Goal: Task Accomplishment & Management: Complete application form

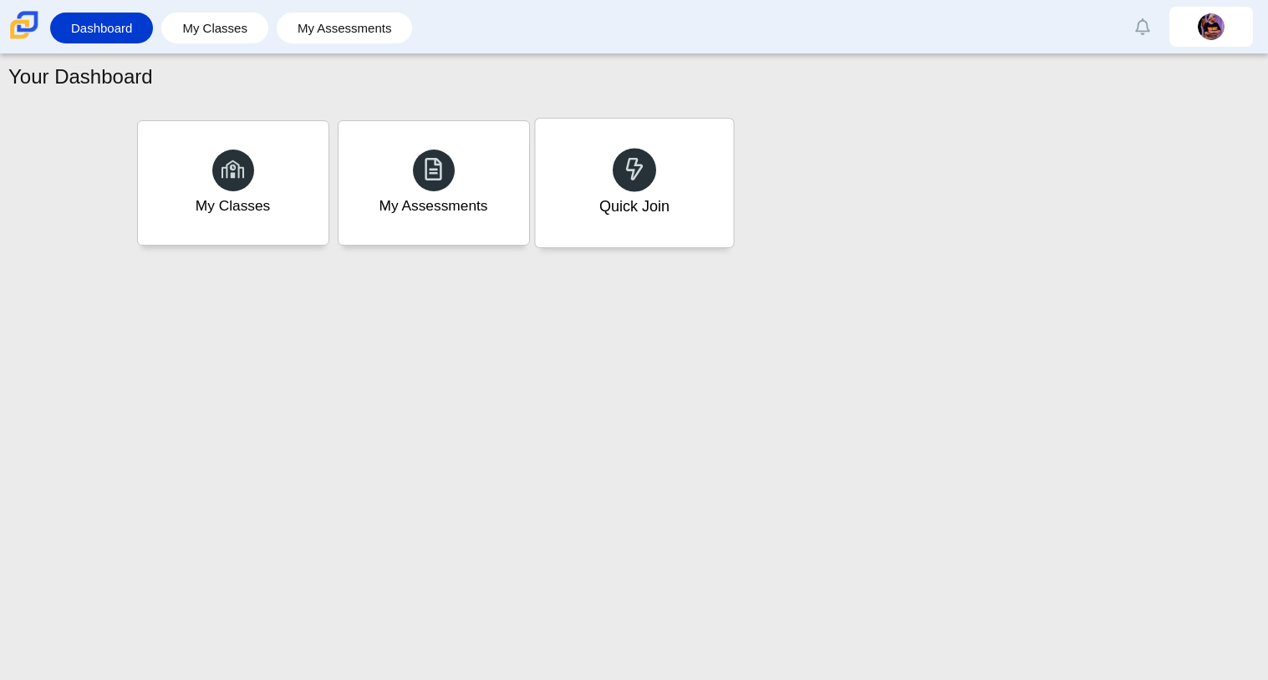
click at [588, 200] on div "Quick Join" at bounding box center [634, 183] width 198 height 129
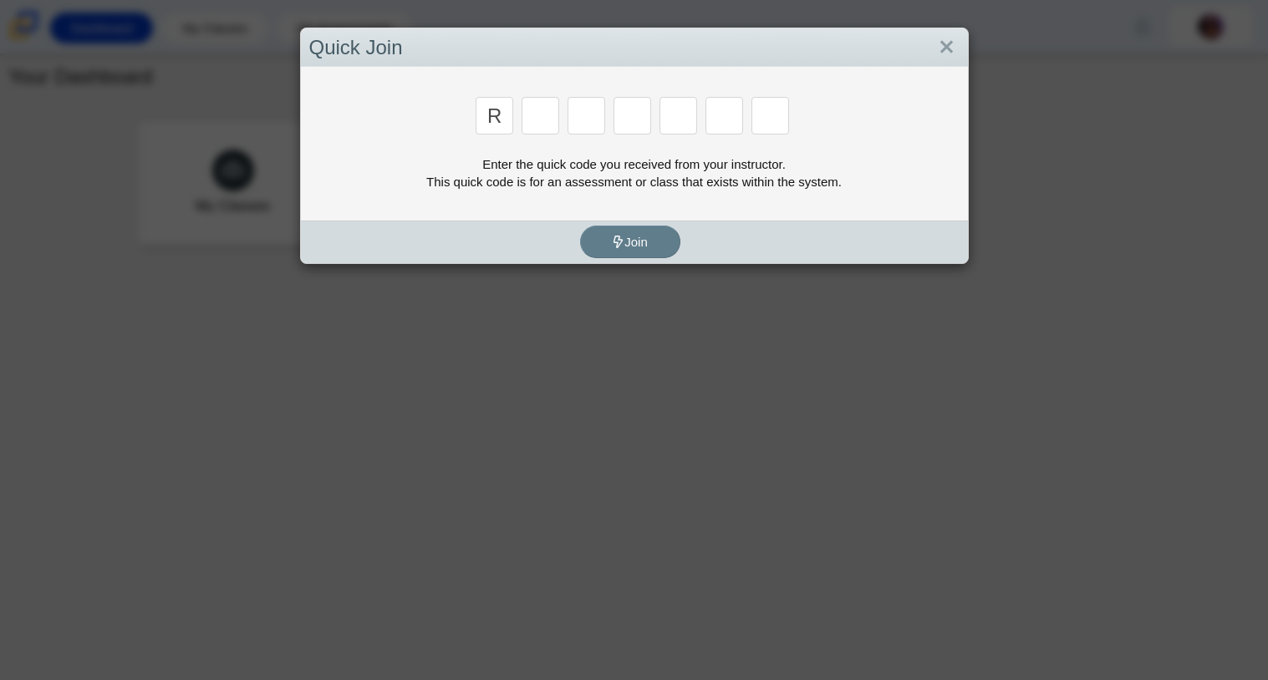
type input "r"
type input "c"
type input "g"
type input "2"
type input "9"
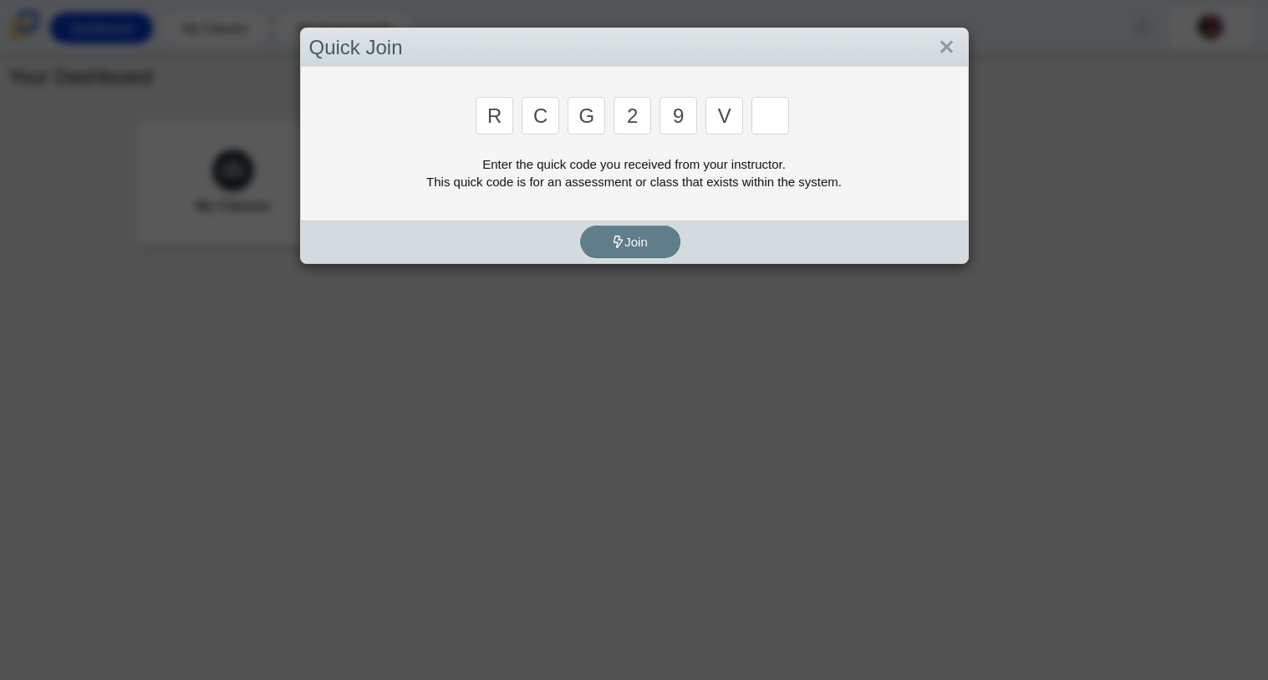
type input "v"
type input "u"
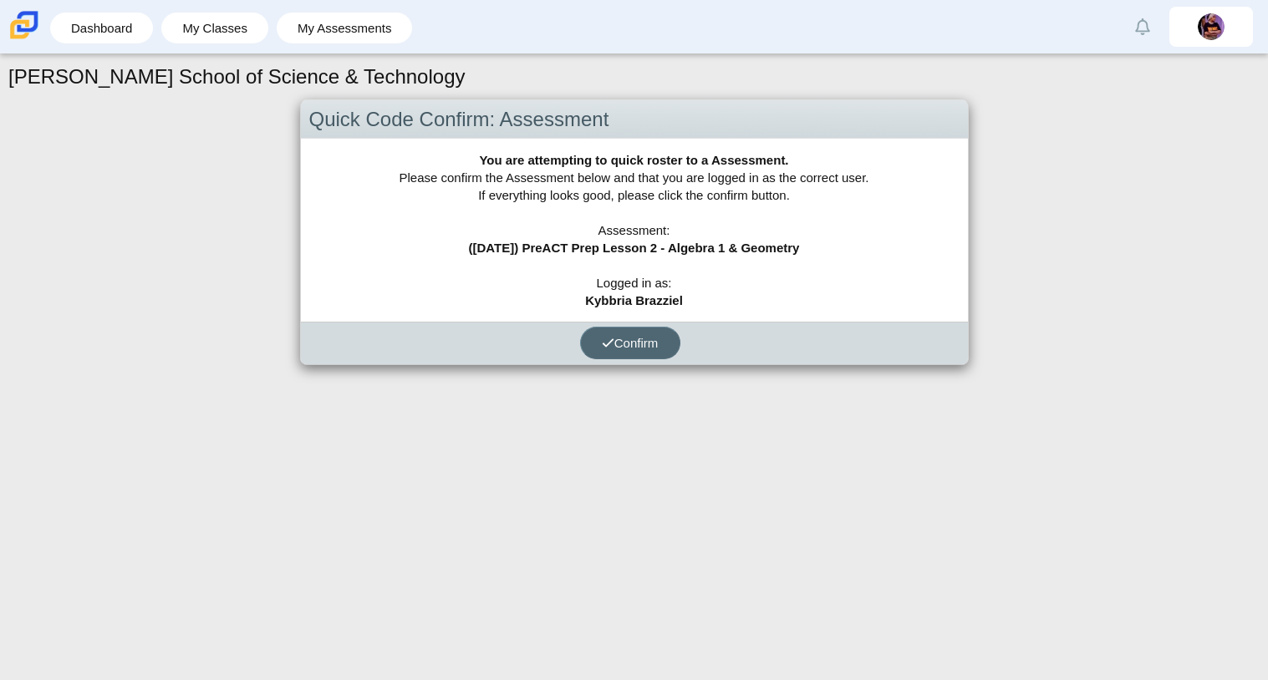
click at [635, 341] on span "Confirm" at bounding box center [630, 343] width 57 height 14
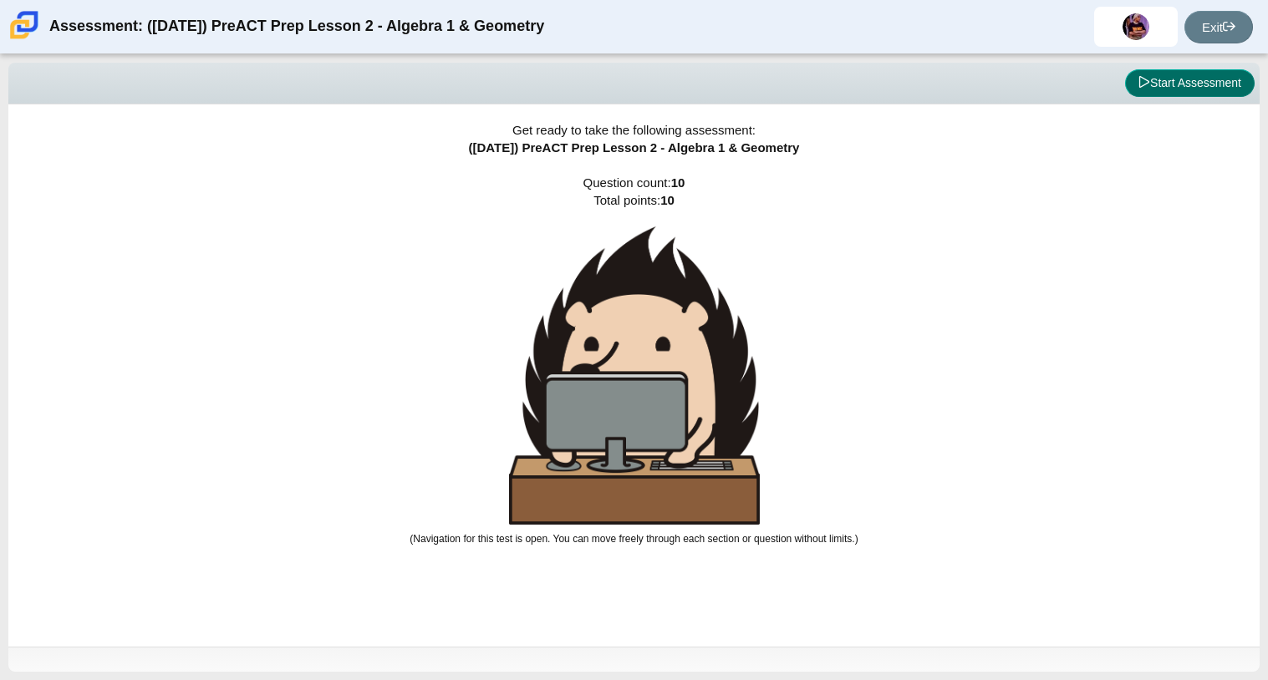
click at [1179, 95] on button "Start Assessment" at bounding box center [1190, 83] width 130 height 28
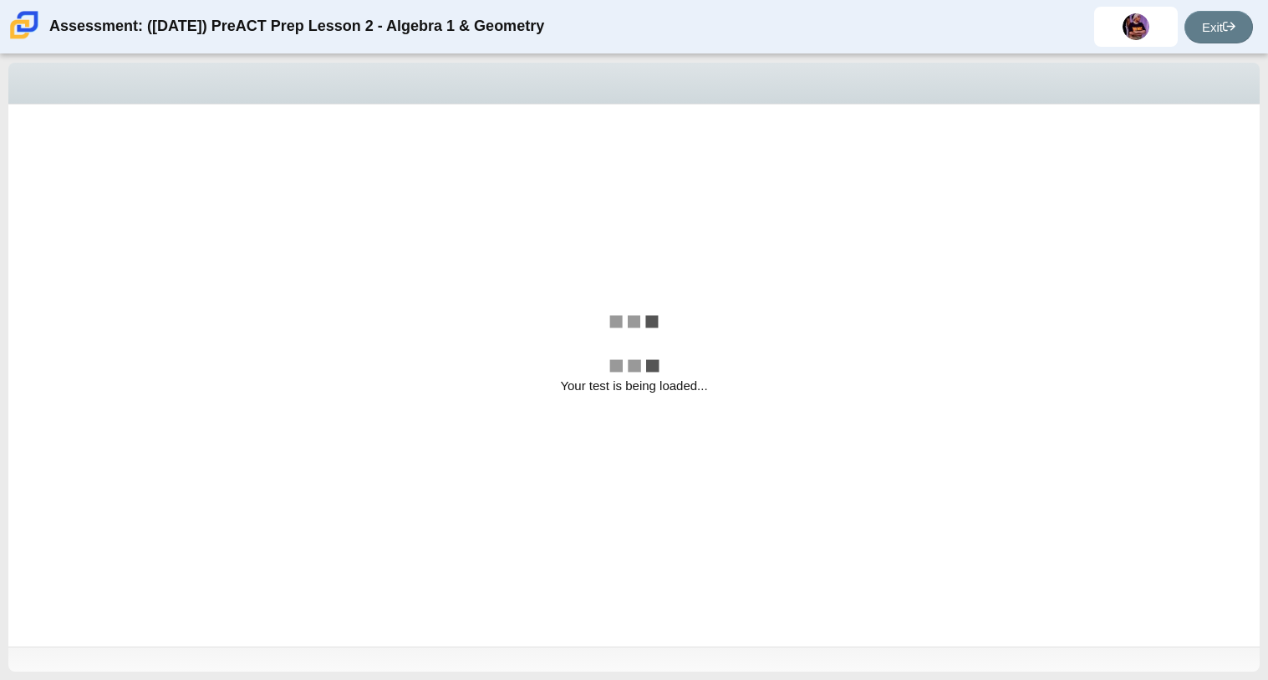
select select "bbf5d072-3e0b-44c4-9a12-6e7c9033f65b"
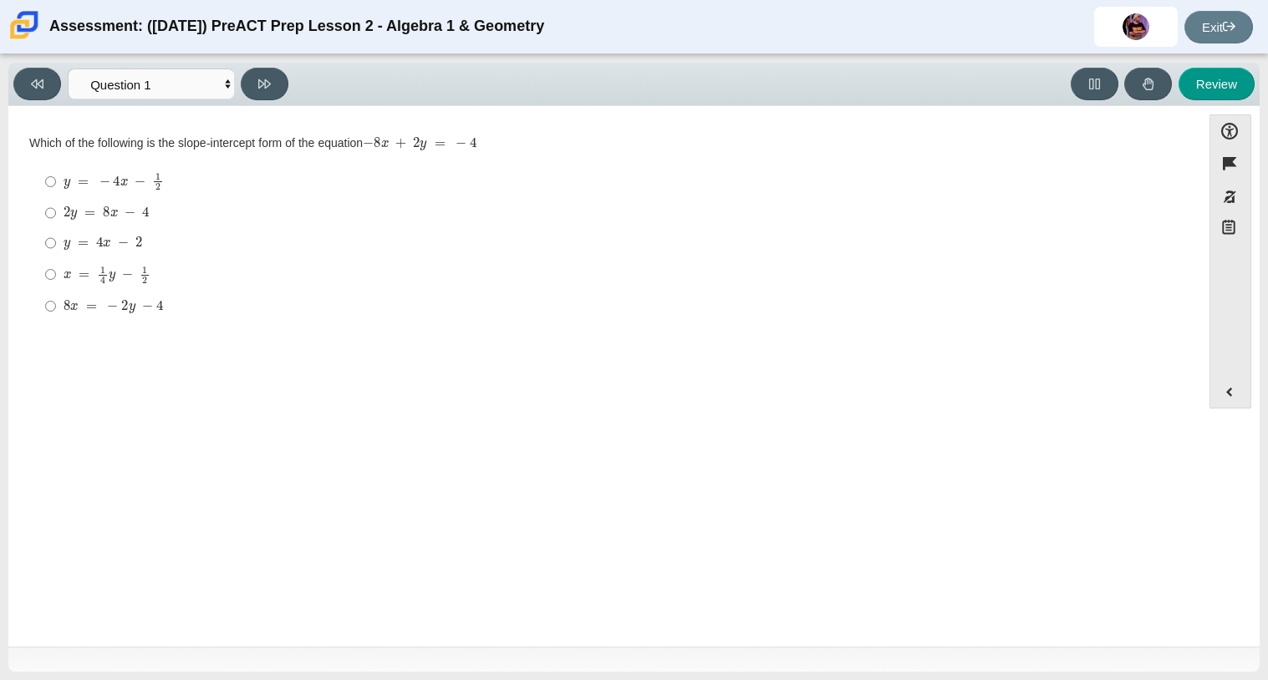
click at [1179, 95] on div "Review" at bounding box center [775, 84] width 960 height 33
click at [53, 214] on input "2 y = 8 x − 4 2 y = 8 x − 4" at bounding box center [50, 213] width 11 height 30
radio input "true"
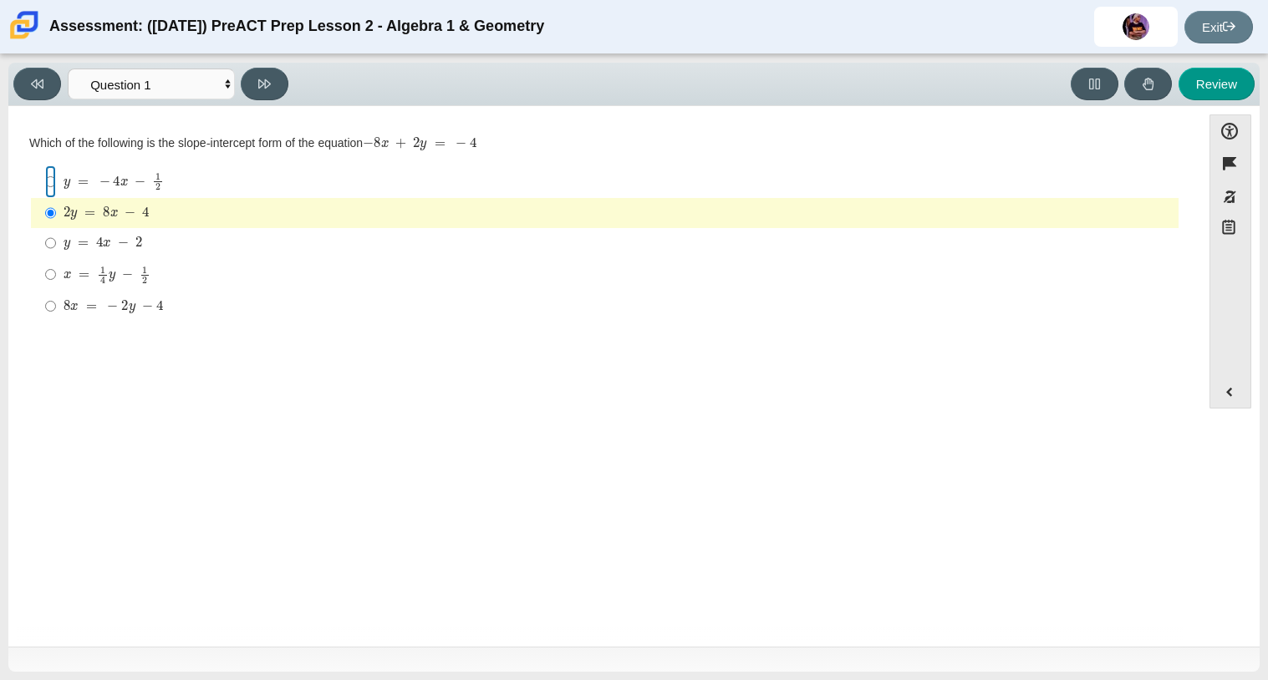
click at [53, 174] on input "y = − 4 x − 1 2 y = − 4 x − 1 2" at bounding box center [50, 181] width 11 height 33
radio input "true"
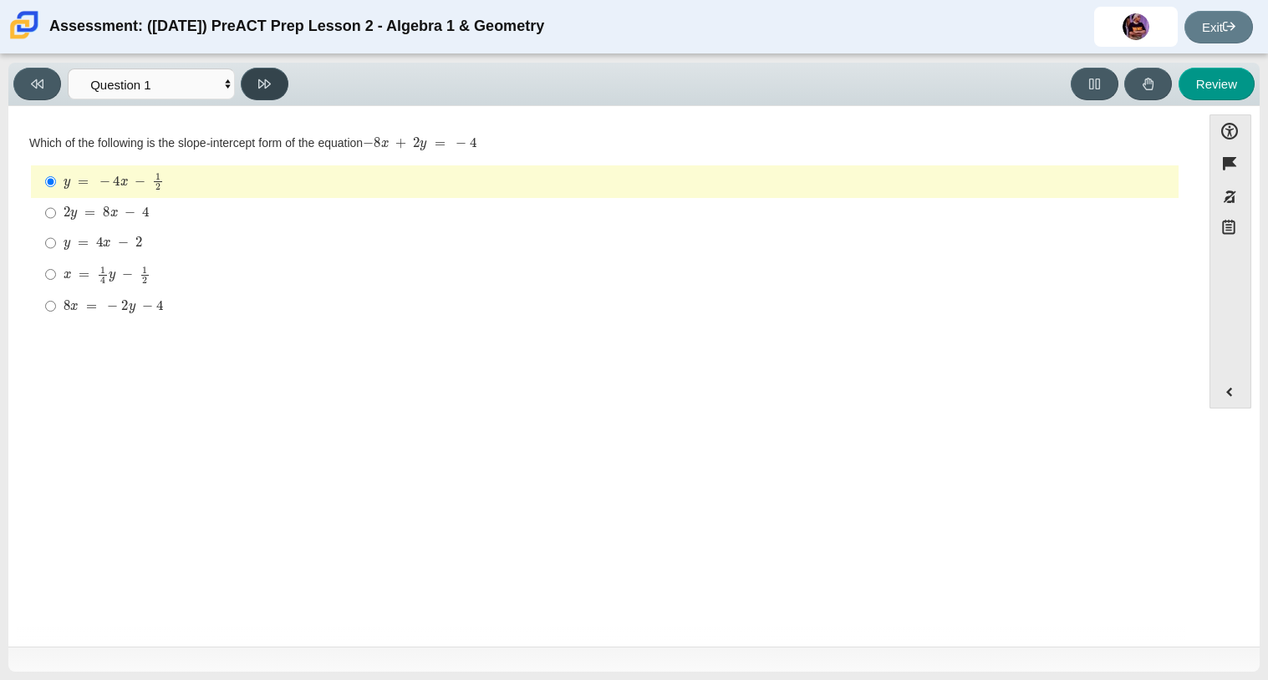
click at [272, 83] on button at bounding box center [265, 84] width 48 height 33
select select "ed62e223-81bd-4cbf-ab48-ab975844bd1f"
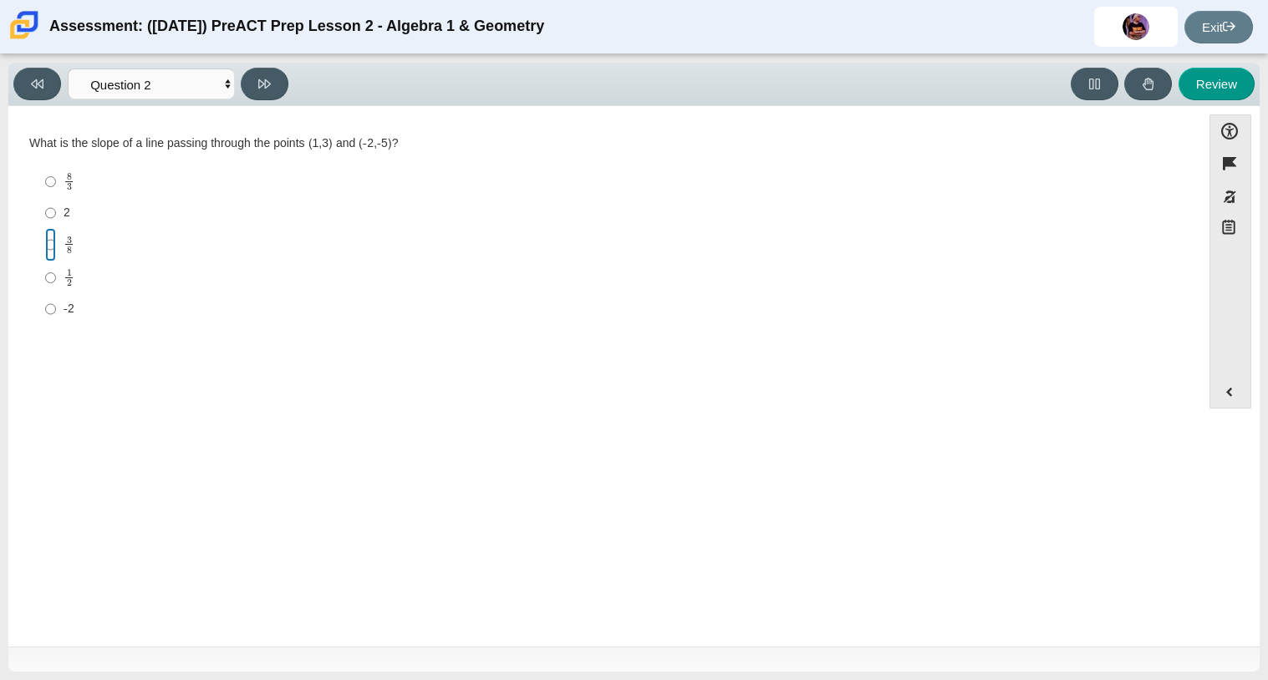
click at [48, 245] on input "3 8 3 eighths" at bounding box center [50, 244] width 11 height 33
radio input "true"
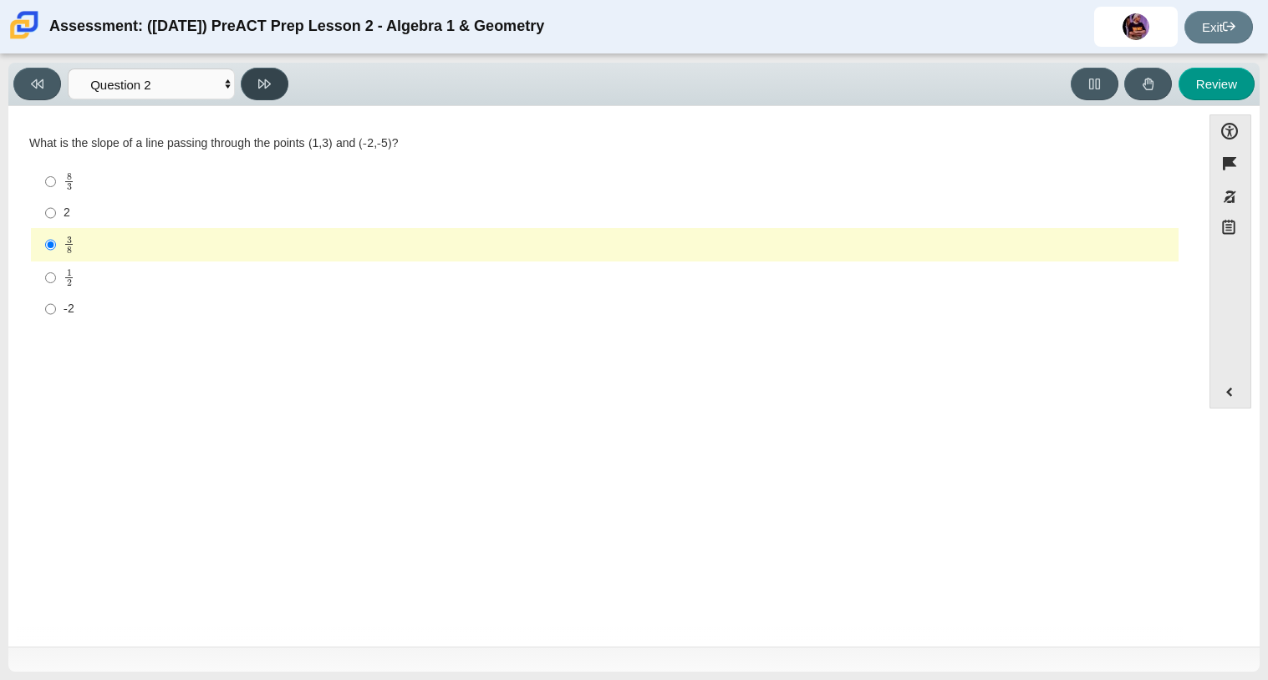
click at [267, 78] on icon at bounding box center [264, 84] width 13 height 13
select select "97f4f5fa-a52e-4fed-af51-565bfcdf47cb"
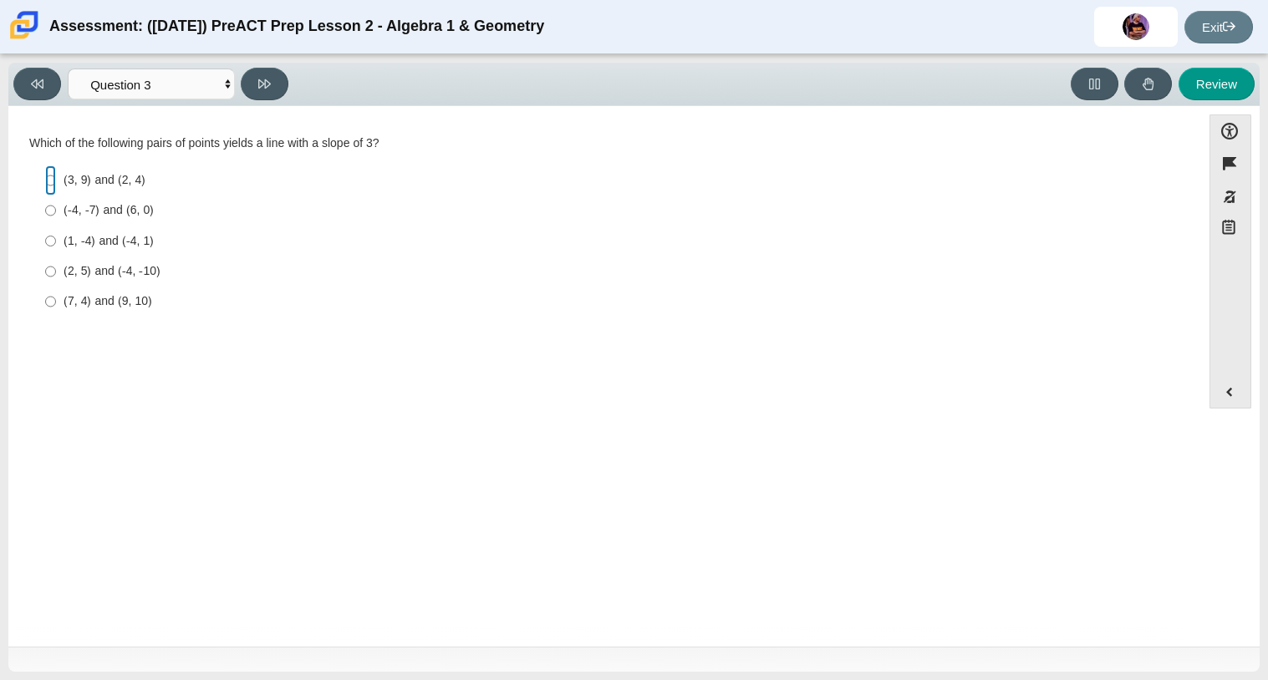
click at [53, 172] on input "(3, 9) and (2, 4) (3, 9) and (2, 4)" at bounding box center [50, 180] width 11 height 30
radio input "true"
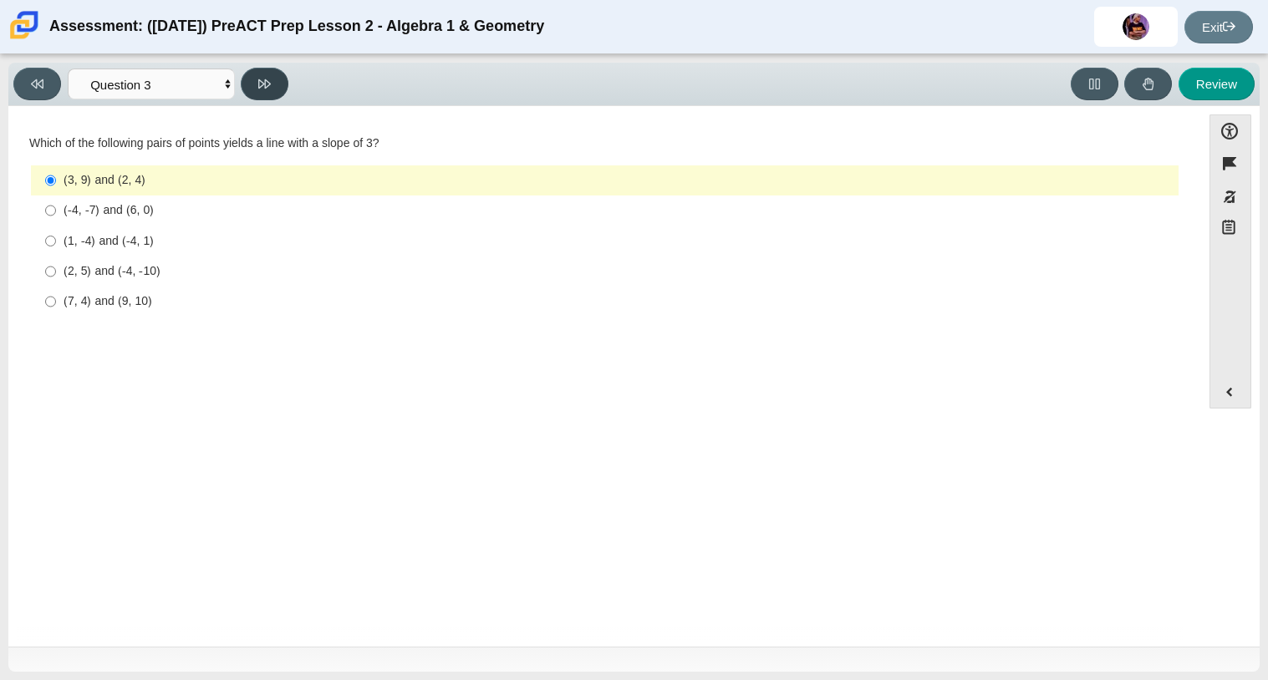
click at [266, 69] on button at bounding box center [265, 84] width 48 height 33
select select "89427bb7-e313-4f00-988f-8b8255897029"
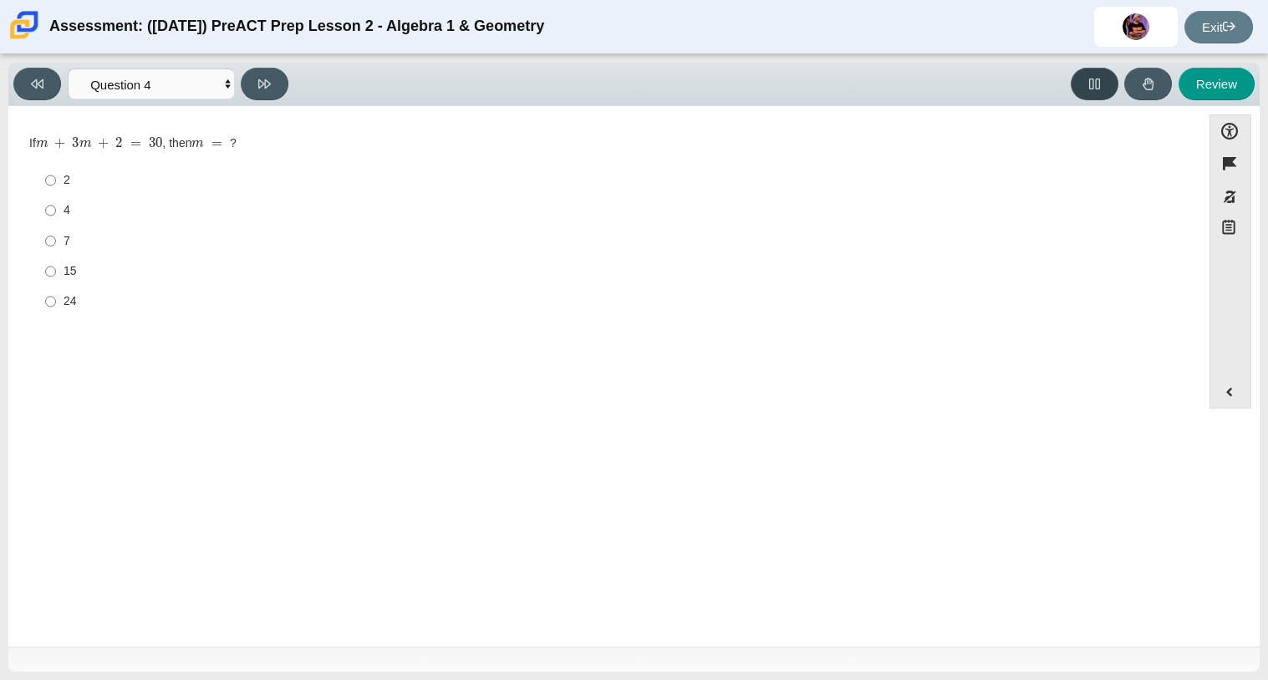
click at [1091, 83] on icon at bounding box center [1094, 84] width 11 height 11
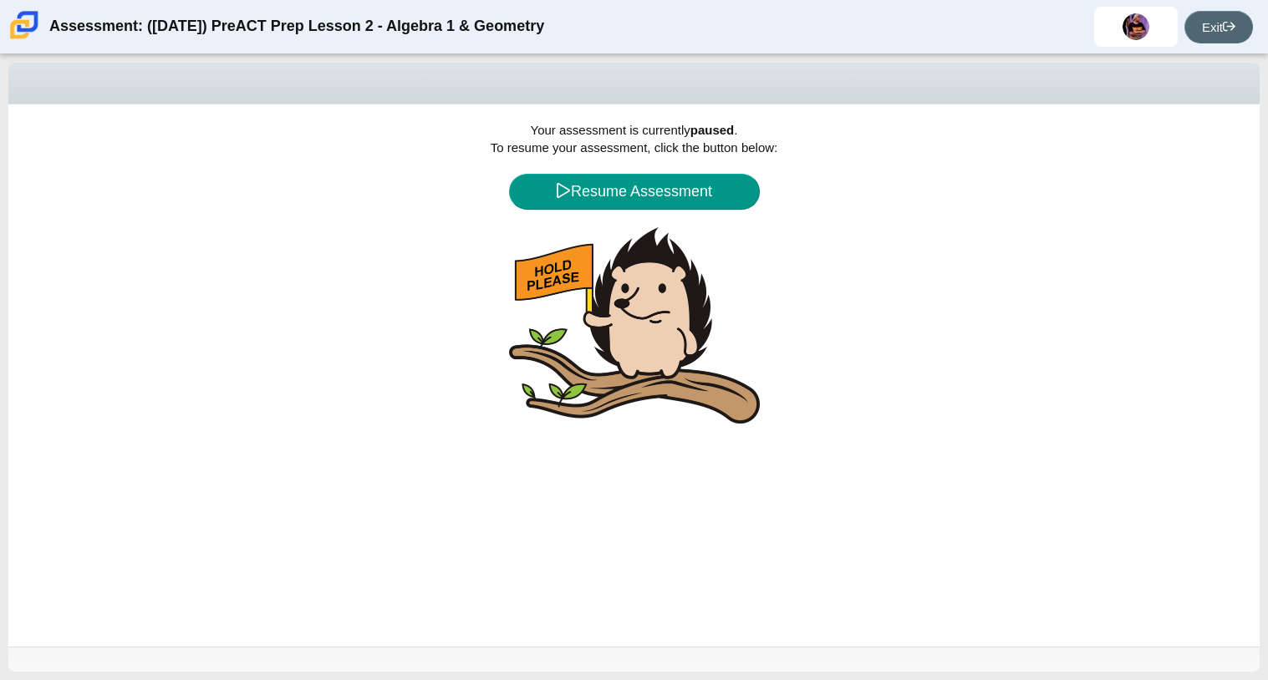
click at [1232, 13] on link "Exit" at bounding box center [1218, 27] width 69 height 33
